Goal: Task Accomplishment & Management: Manage account settings

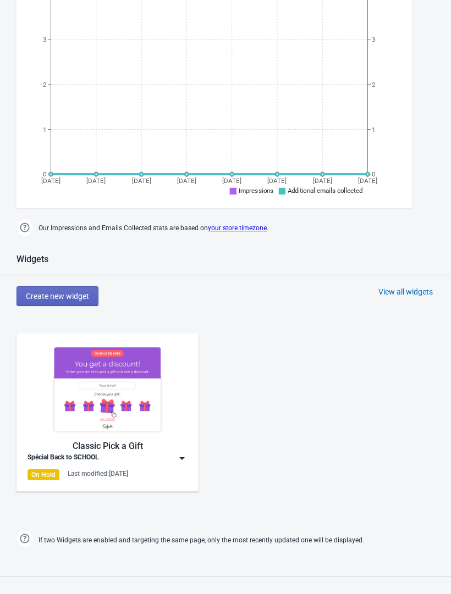
scroll to position [200, 0]
click at [154, 410] on img at bounding box center [107, 390] width 160 height 90
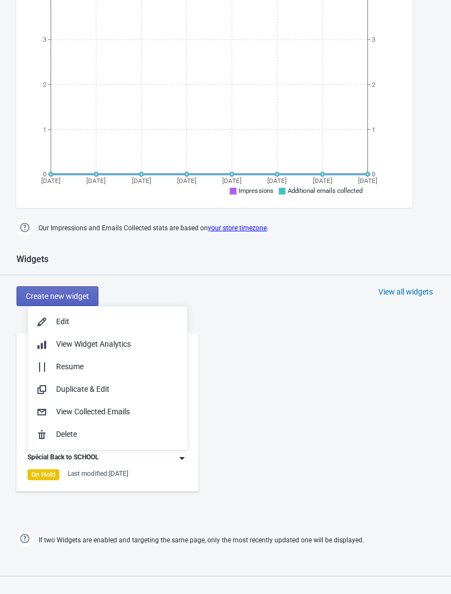
click at [128, 322] on div "Edit" at bounding box center [117, 322] width 123 height 12
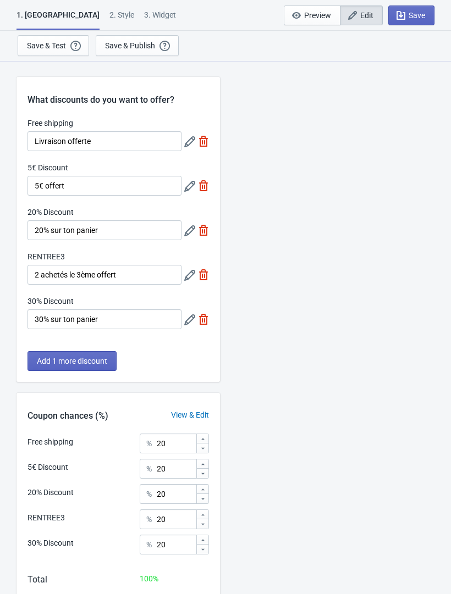
click at [132, 46] on div "Save & Publish" at bounding box center [130, 45] width 50 height 9
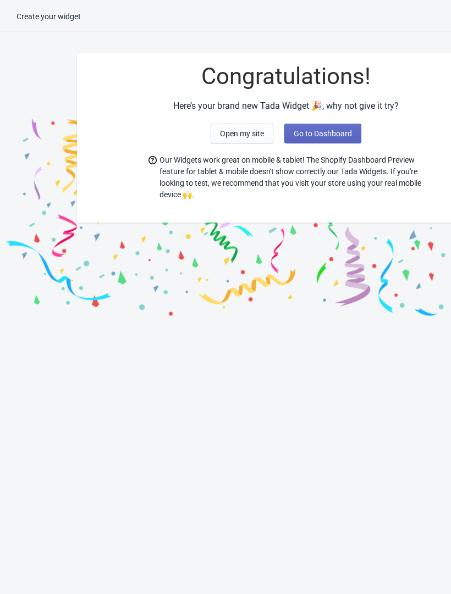
click at [328, 141] on button "Go to Dashboard" at bounding box center [322, 134] width 77 height 20
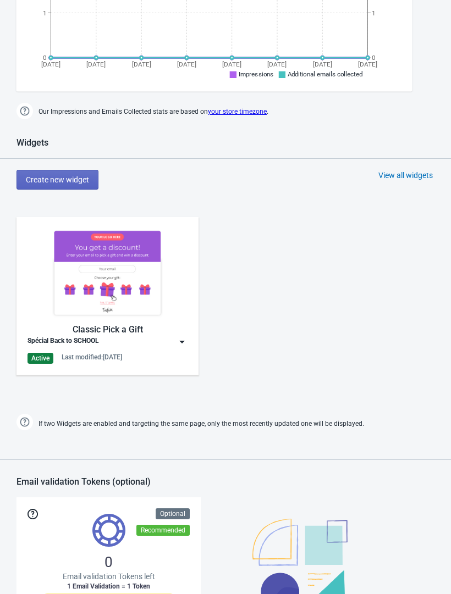
scroll to position [317, 0]
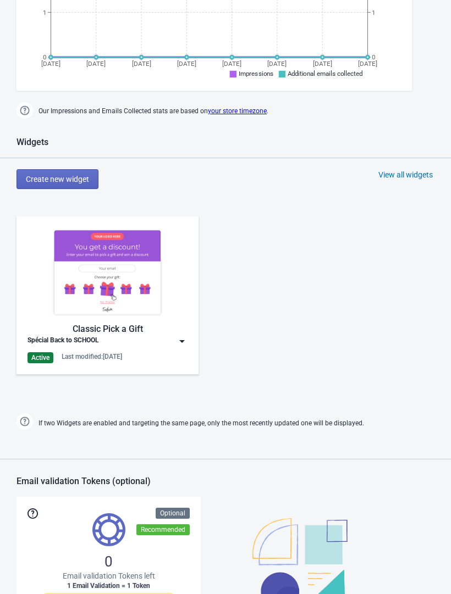
click at [182, 341] on img at bounding box center [181, 341] width 11 height 11
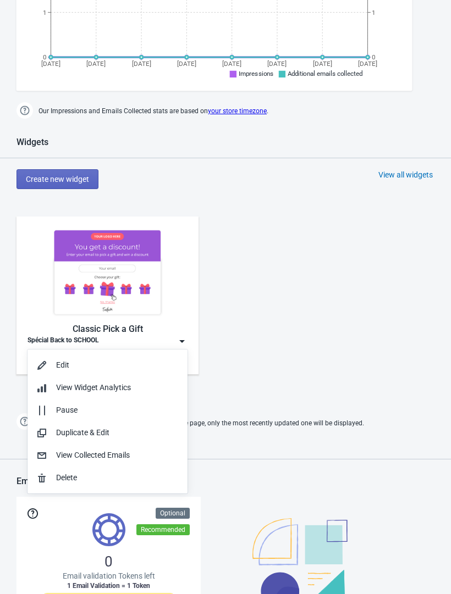
click at [112, 370] on div "Edit" at bounding box center [117, 365] width 123 height 12
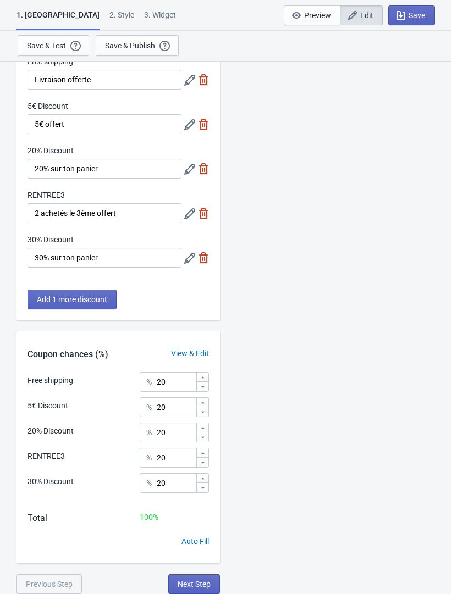
scroll to position [62, 0]
click at [202, 586] on span "Next Step" at bounding box center [194, 584] width 33 height 9
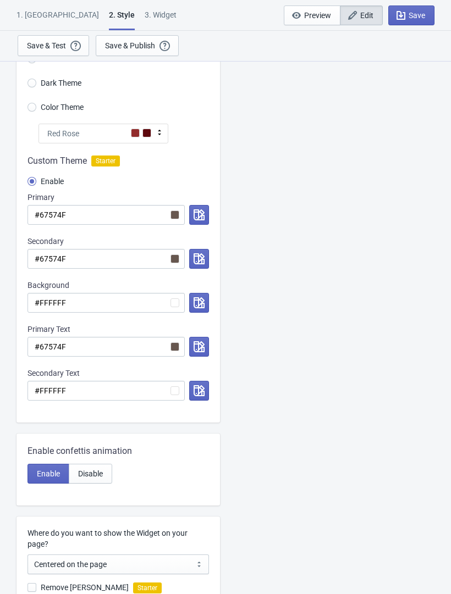
scroll to position [0, 0]
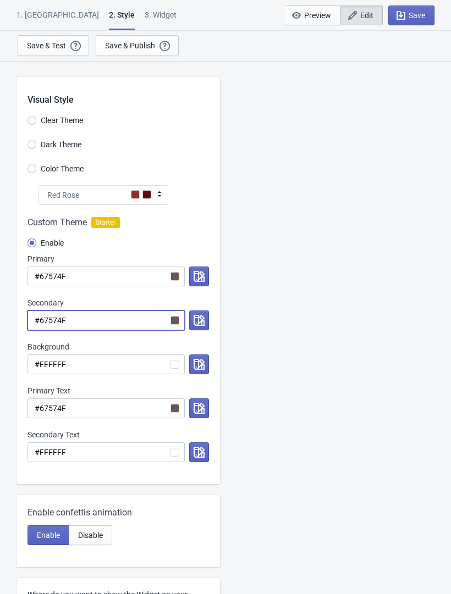
click at [166, 322] on input "#67574F" at bounding box center [105, 321] width 157 height 20
click at [201, 324] on icon "button" at bounding box center [198, 320] width 11 height 11
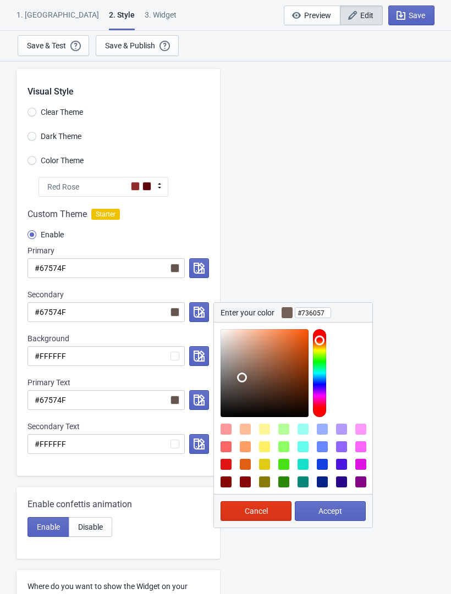
scroll to position [9, 0]
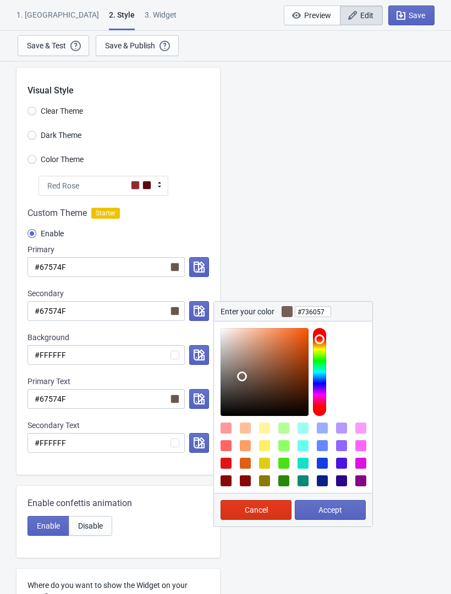
click at [240, 356] on div at bounding box center [264, 372] width 88 height 88
click at [236, 344] on div at bounding box center [264, 372] width 88 height 88
type input "#d2baae"
click at [323, 508] on span "Accept" at bounding box center [330, 510] width 24 height 9
radio input "true"
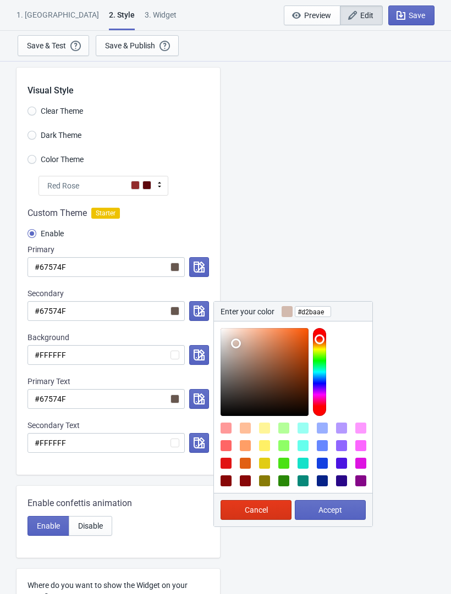
type input "#d2baae"
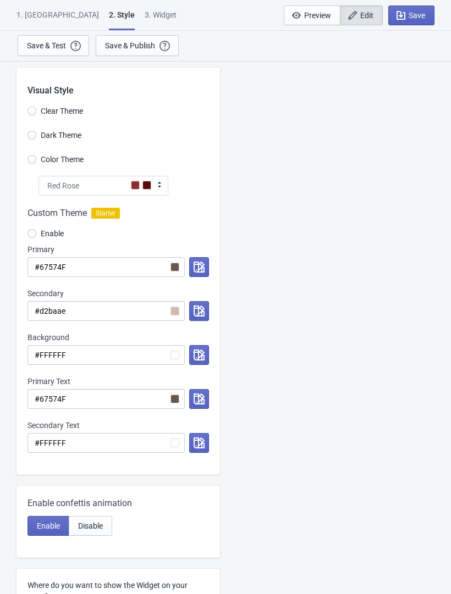
click at [420, 15] on span "Save" at bounding box center [416, 15] width 16 height 9
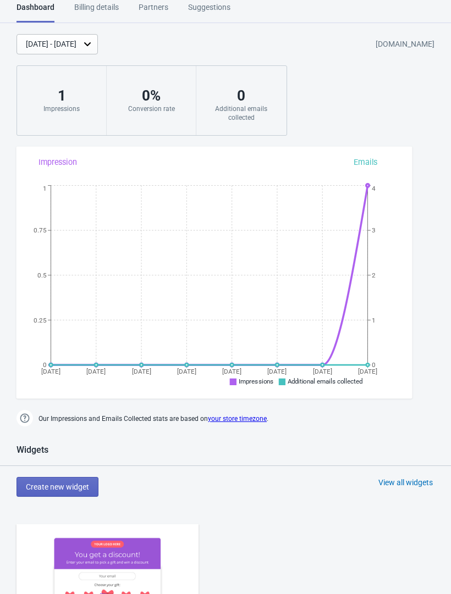
click at [129, 557] on img at bounding box center [107, 580] width 160 height 90
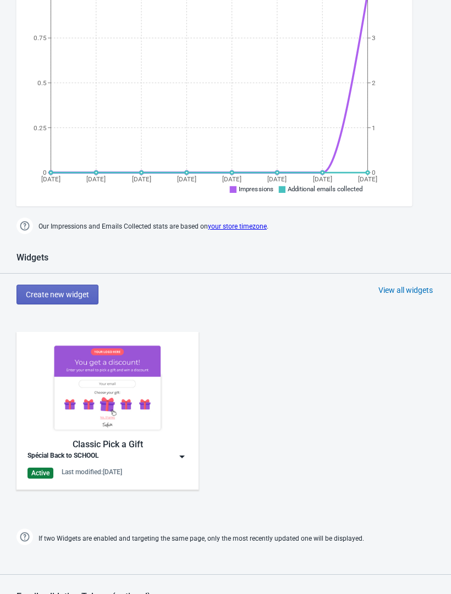
scroll to position [202, 0]
click at [185, 461] on img at bounding box center [181, 456] width 11 height 11
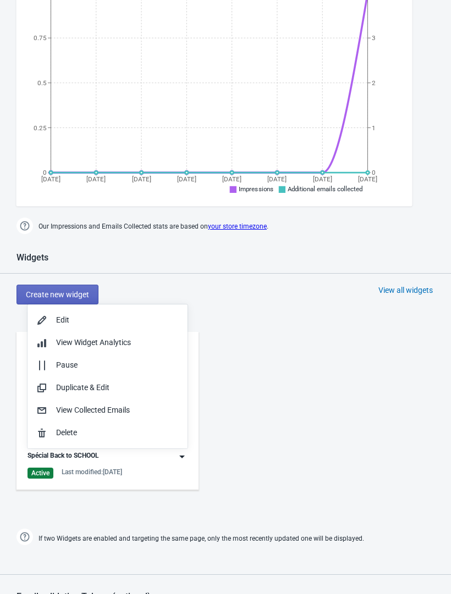
click at [150, 322] on div "Edit" at bounding box center [117, 320] width 123 height 12
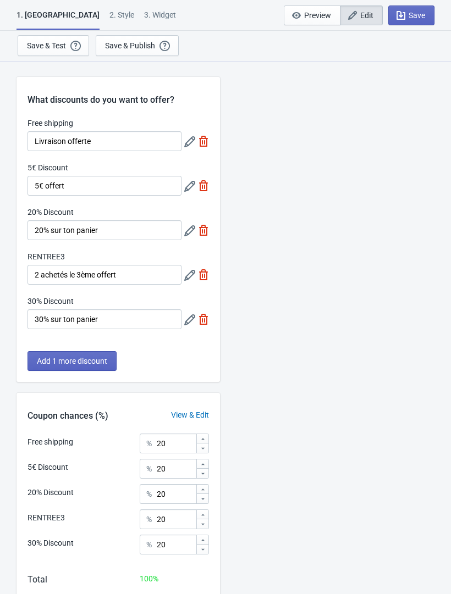
click at [137, 36] on button "Save & Publish This option will save your Widget so that it will be visible to …" at bounding box center [137, 45] width 83 height 21
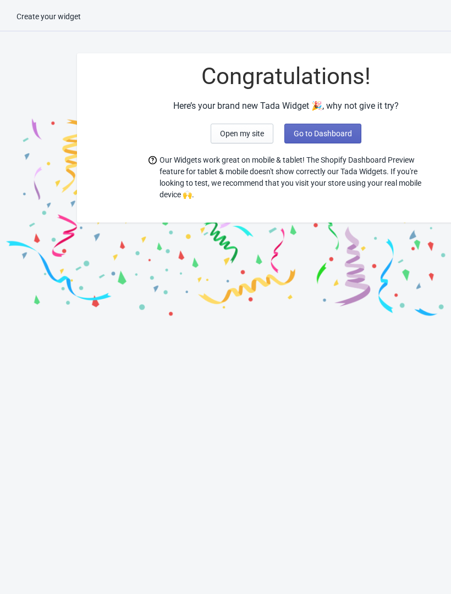
click at [327, 138] on span "Go to Dashboard" at bounding box center [322, 133] width 58 height 9
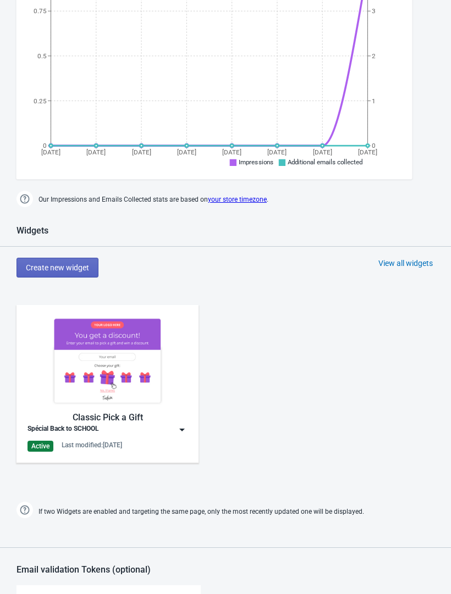
scroll to position [232, 0]
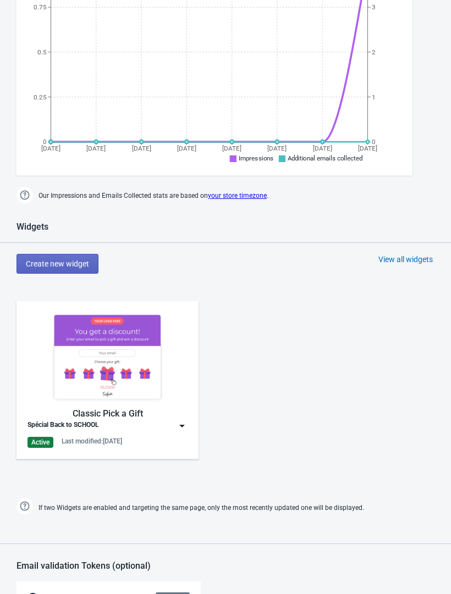
click at [185, 427] on img at bounding box center [181, 425] width 11 height 11
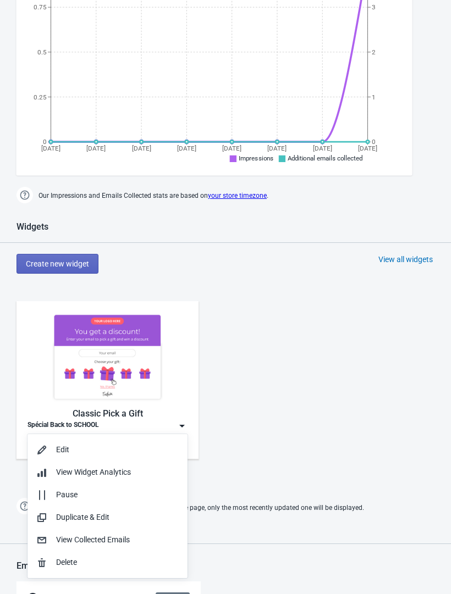
click at [133, 456] on button "Edit" at bounding box center [107, 450] width 160 height 23
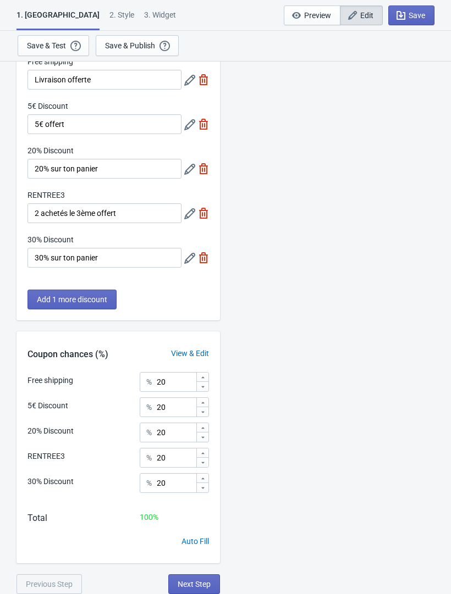
scroll to position [62, 0]
click at [199, 581] on span "Next Step" at bounding box center [194, 584] width 33 height 9
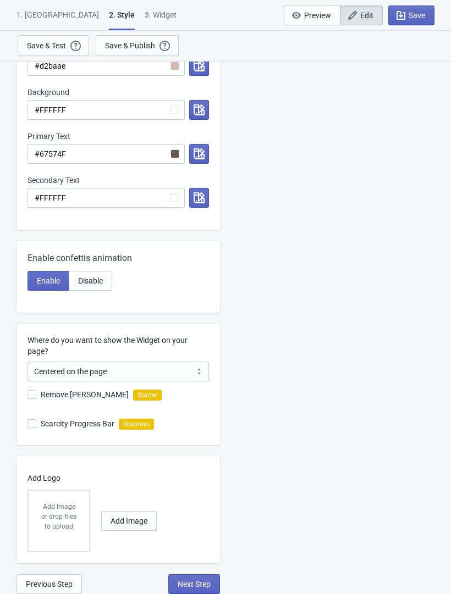
scroll to position [254, 0]
click at [198, 588] on span "Next Step" at bounding box center [194, 584] width 33 height 9
select select "once"
select select "1"
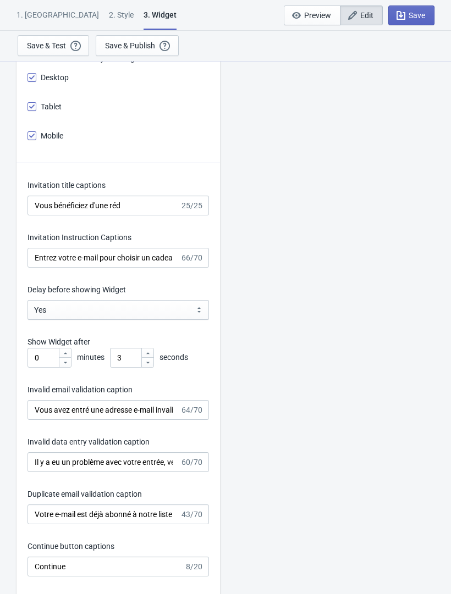
scroll to position [1435, 0]
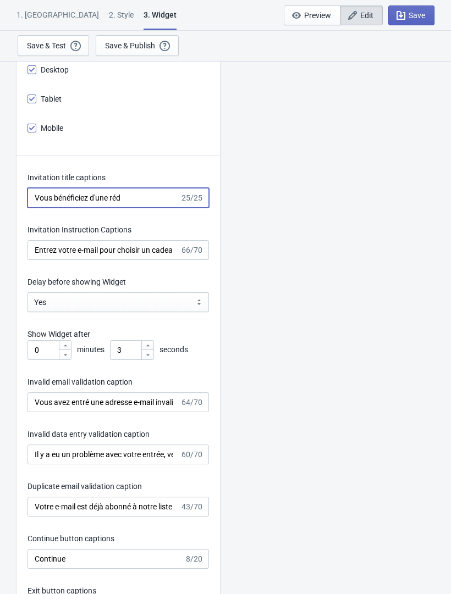
click at [157, 201] on input "Vous bénéficiez d'une réd" at bounding box center [103, 198] width 152 height 20
type input "V"
type input "Une promotion t’attend"
click at [418, 21] on button "Save" at bounding box center [411, 15] width 46 height 20
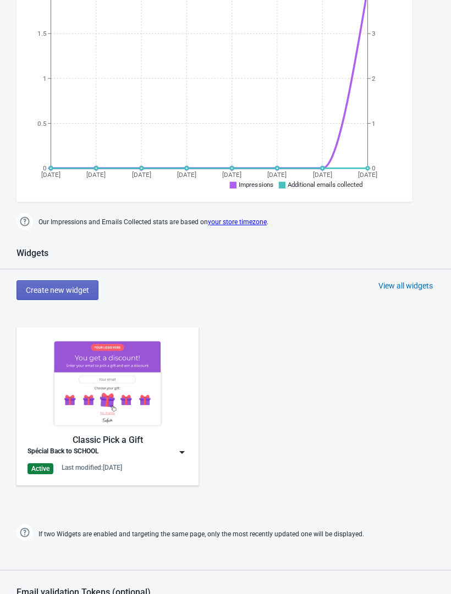
scroll to position [207, 0]
click at [186, 452] on img at bounding box center [181, 451] width 11 height 11
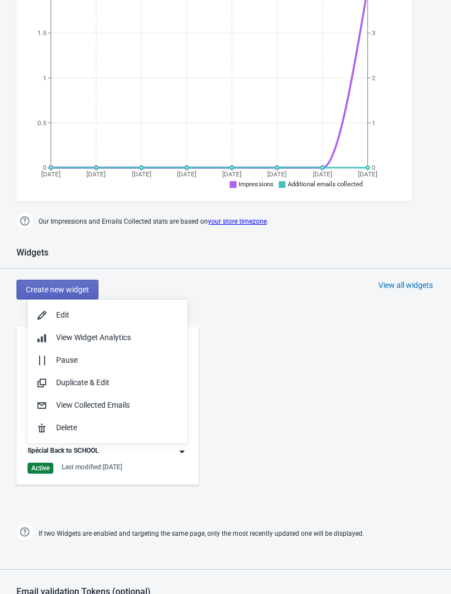
click at [125, 318] on div "Edit" at bounding box center [117, 315] width 123 height 12
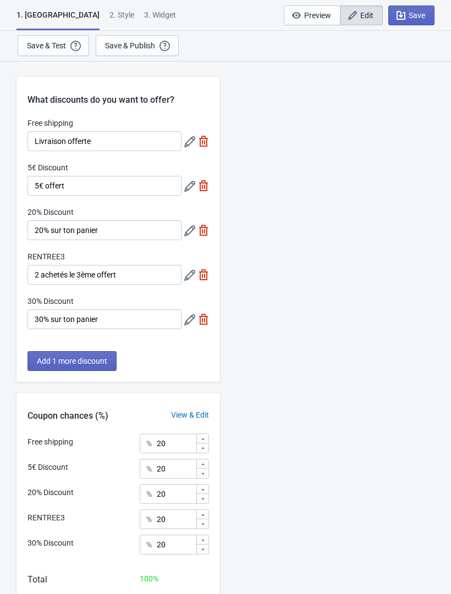
click at [136, 48] on div "Save & Publish" at bounding box center [130, 45] width 50 height 9
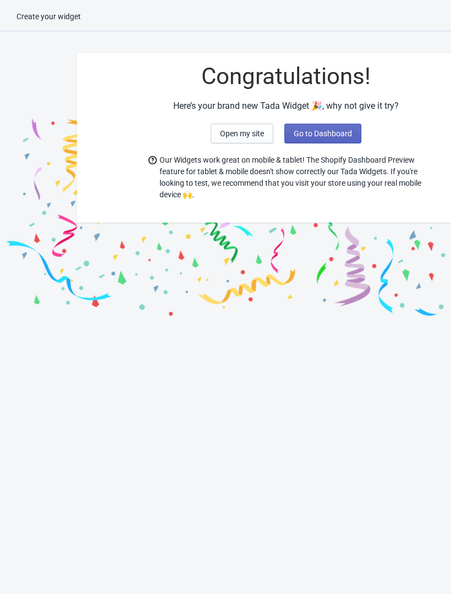
click at [325, 139] on button "Go to Dashboard" at bounding box center [322, 134] width 77 height 20
